Goal: Transaction & Acquisition: Purchase product/service

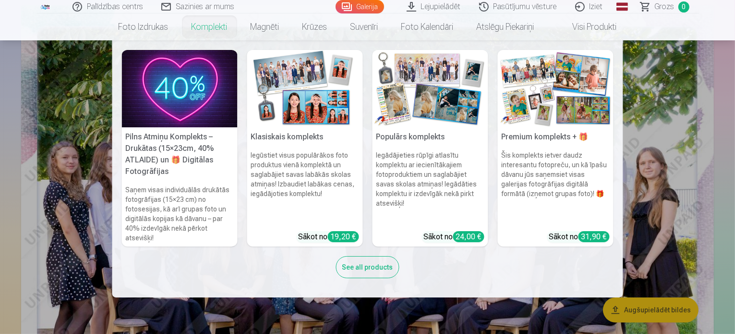
scroll to position [192, 0]
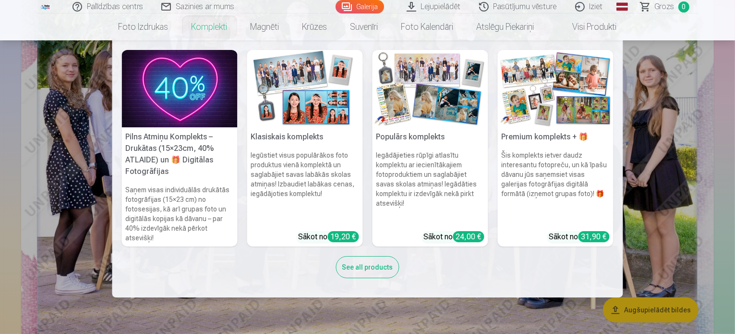
click at [723, 205] on nav "Pilns Atmiņu Komplekts – Drukātas (15×23cm, 40% ATLAIDE) un 🎁 Digitālas Fotogrā…" at bounding box center [367, 168] width 735 height 257
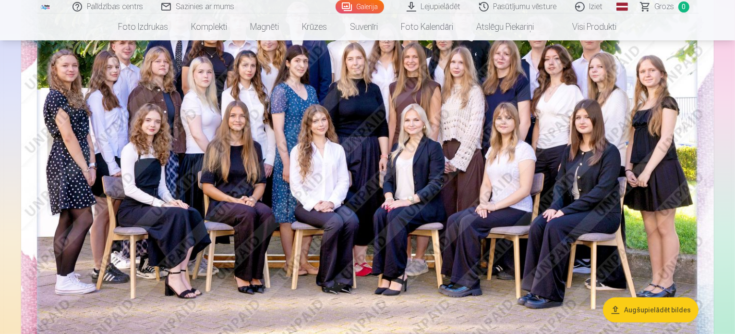
click at [356, 184] on img at bounding box center [367, 145] width 693 height 463
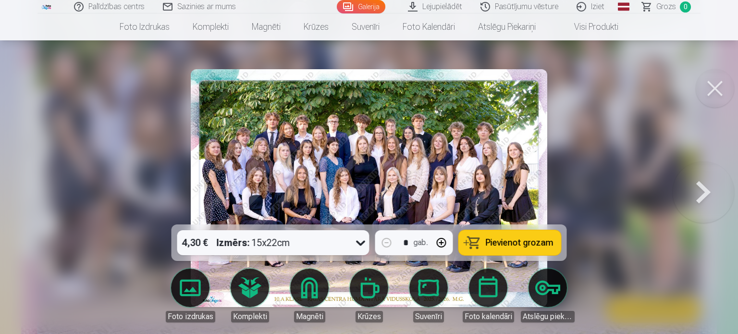
click at [502, 242] on span "Pievienot grozam" at bounding box center [520, 242] width 68 height 9
click at [696, 233] on div at bounding box center [369, 167] width 738 height 334
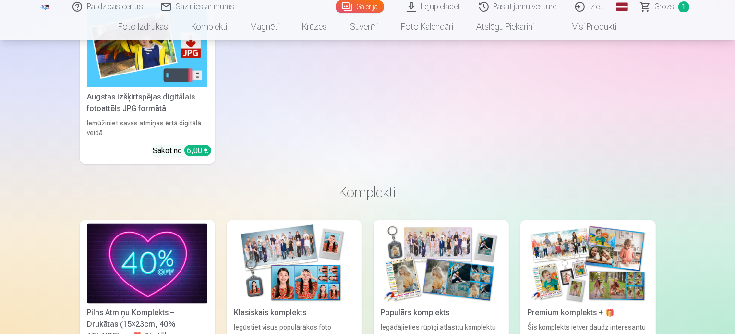
scroll to position [1585, 0]
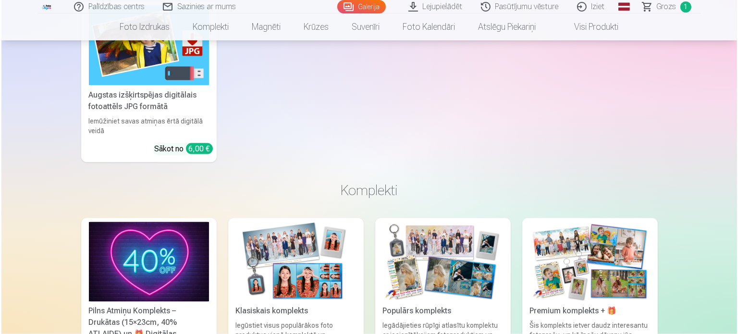
scroll to position [1589, 0]
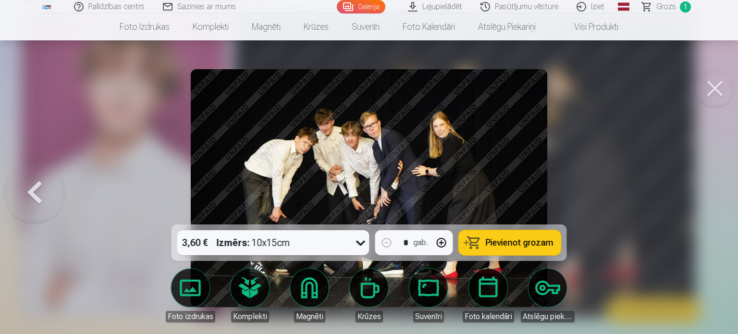
click at [498, 242] on span "Pievienot grozam" at bounding box center [520, 242] width 68 height 9
click at [673, 204] on div at bounding box center [369, 167] width 738 height 334
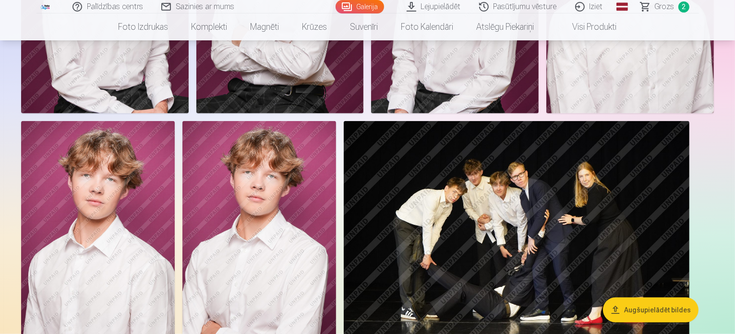
scroll to position [865, 0]
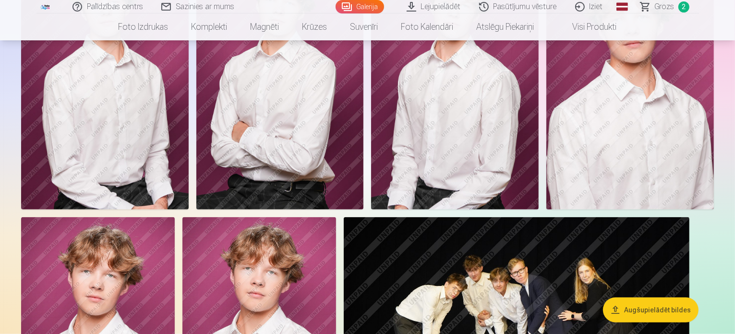
click at [189, 194] on img at bounding box center [105, 83] width 168 height 251
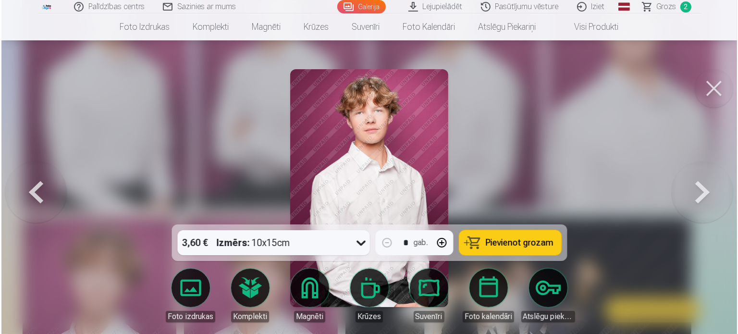
scroll to position [866, 0]
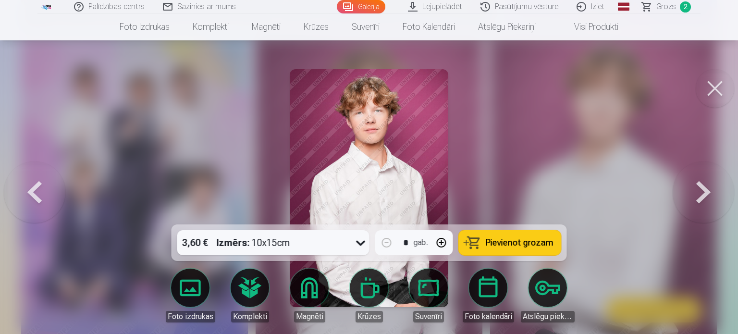
click at [509, 240] on span "Pievienot grozam" at bounding box center [520, 242] width 68 height 9
click at [689, 135] on div at bounding box center [369, 167] width 738 height 334
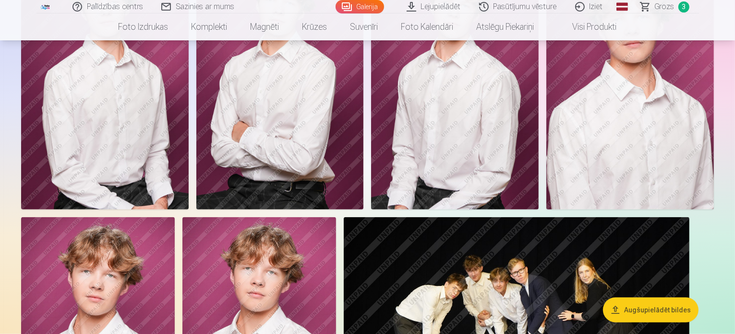
click at [364, 145] on img at bounding box center [280, 83] width 168 height 251
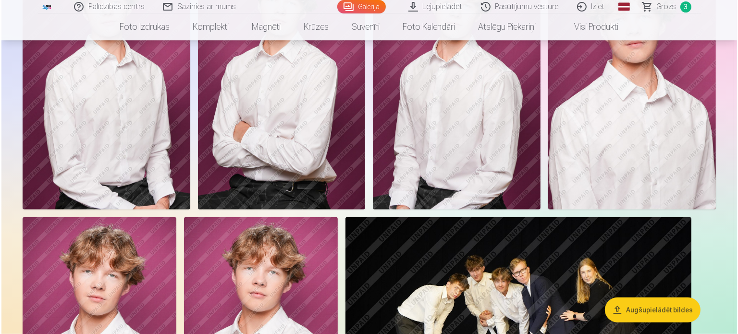
scroll to position [866, 0]
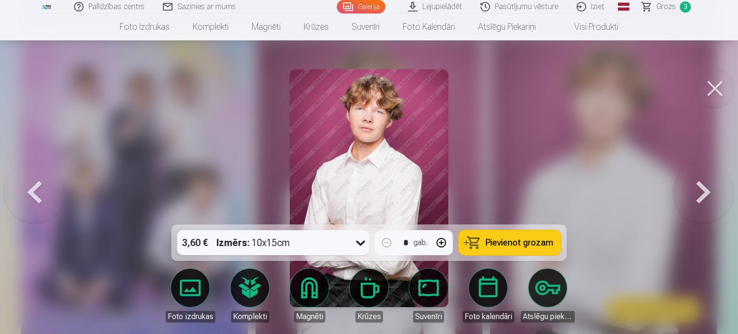
click at [501, 247] on span "Pievienot grozam" at bounding box center [520, 242] width 68 height 9
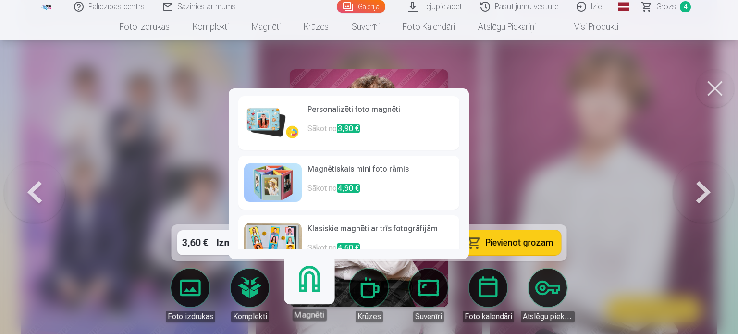
click at [307, 288] on link "Magnēti" at bounding box center [309, 291] width 59 height 59
click at [330, 123] on p "Sākot no 3,90 €" at bounding box center [380, 132] width 146 height 19
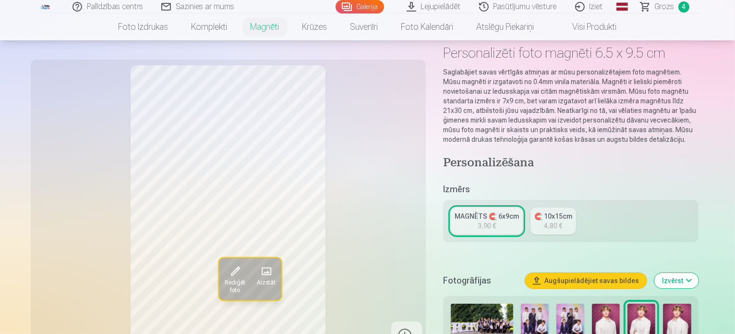
scroll to position [96, 0]
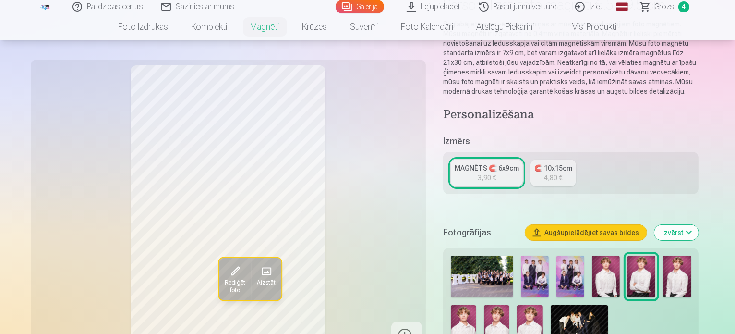
click at [496, 173] on div "3,90 €" at bounding box center [487, 178] width 18 height 10
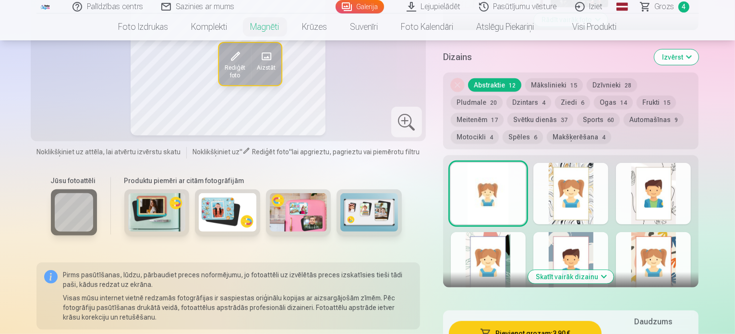
scroll to position [480, 0]
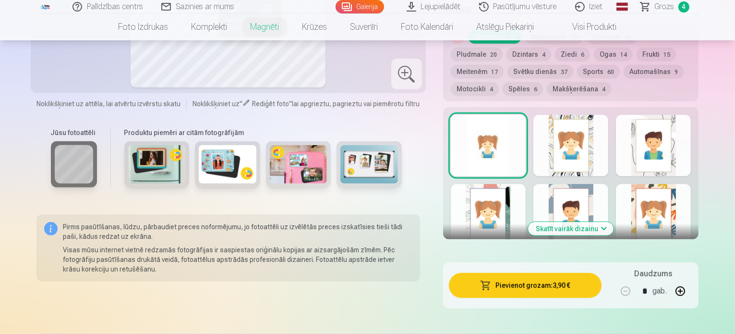
click at [692, 280] on button "button" at bounding box center [680, 291] width 23 height 23
type input "*"
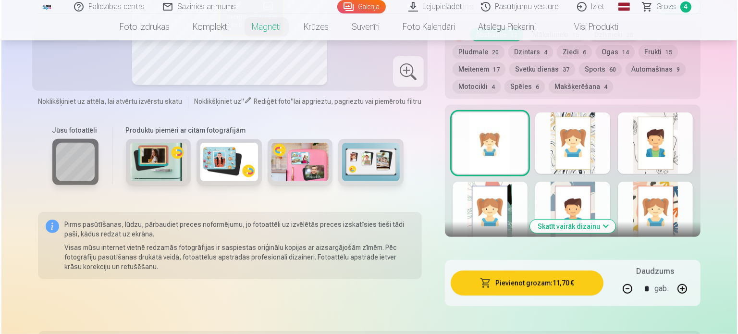
scroll to position [576, 0]
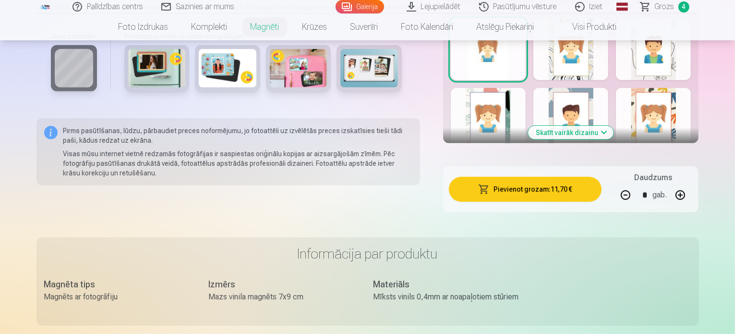
click at [540, 179] on button "Pievienot grozam : 11,70 €" at bounding box center [525, 189] width 153 height 25
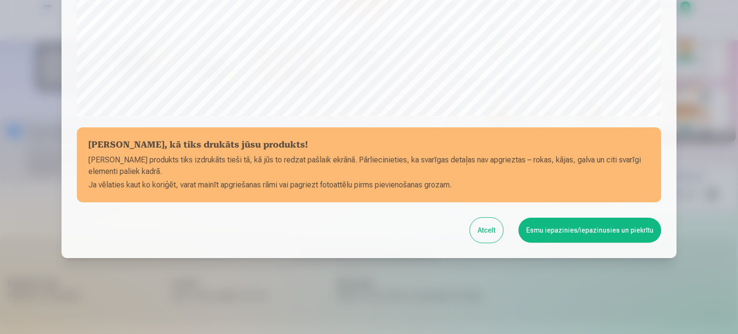
scroll to position [357, 0]
click at [596, 229] on button "Esmu iepazinies/iepazinusies un piekrītu" at bounding box center [589, 229] width 143 height 25
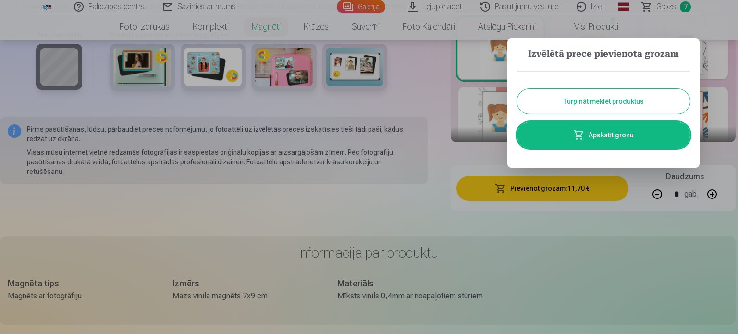
click at [609, 132] on link "Apskatīt grozu" at bounding box center [603, 135] width 173 height 27
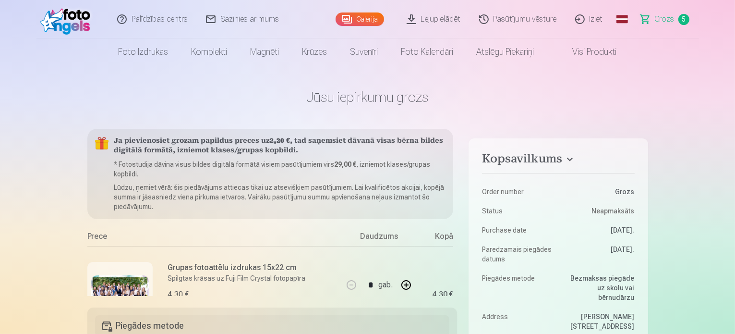
click at [594, 20] on link "Iziet" at bounding box center [590, 19] width 46 height 38
